Goal: Navigation & Orientation: Find specific page/section

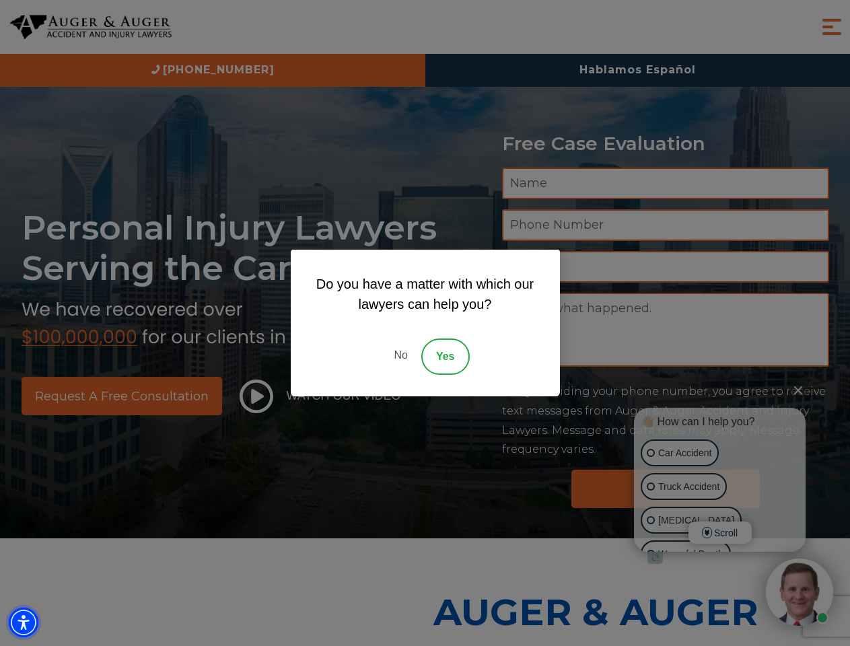
click at [24, 623] on img "Accessibility Menu" at bounding box center [24, 623] width 30 height 30
